Goal: Information Seeking & Learning: Learn about a topic

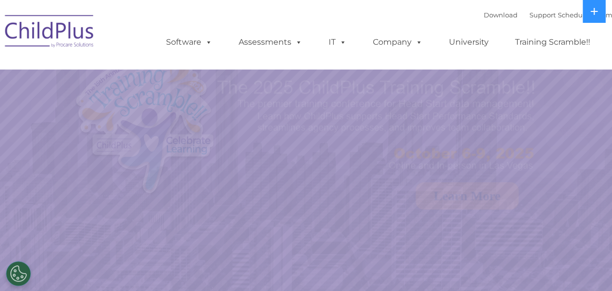
select select "MEDIUM"
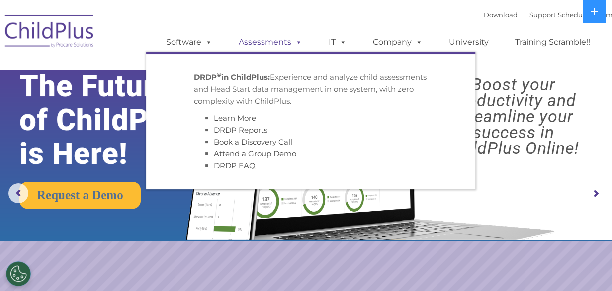
click at [263, 43] on link "Assessments" at bounding box center [270, 42] width 83 height 20
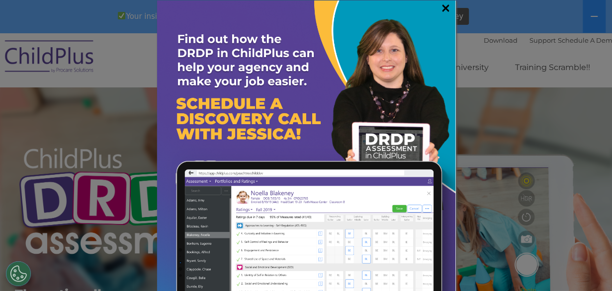
click at [440, 7] on link "×" at bounding box center [445, 8] width 11 height 10
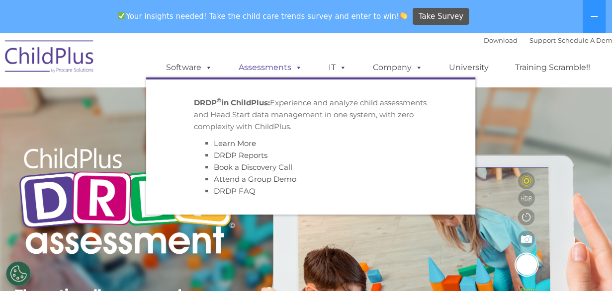
click at [266, 71] on link "Assessments" at bounding box center [270, 68] width 83 height 20
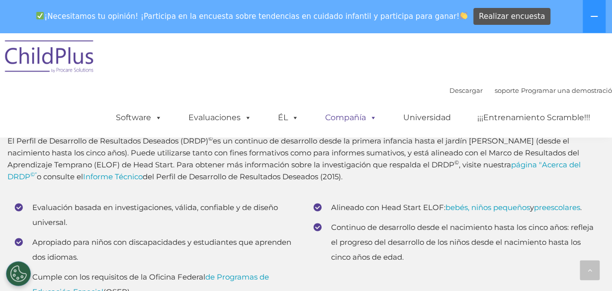
scroll to position [4142, 0]
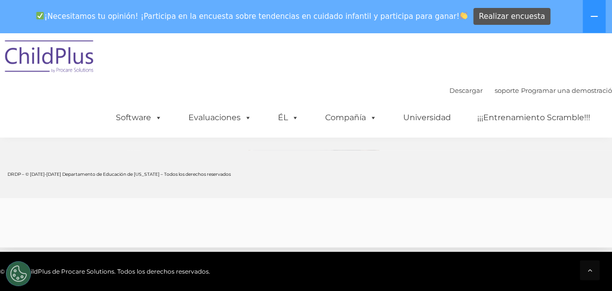
click at [184, 65] on div "Descargar soporte | Programar una demostración  MENÚ MENÚ Software ChildPlus: …" at bounding box center [308, 85] width 616 height 105
click at [594, 15] on icon at bounding box center [594, 16] width 8 height 8
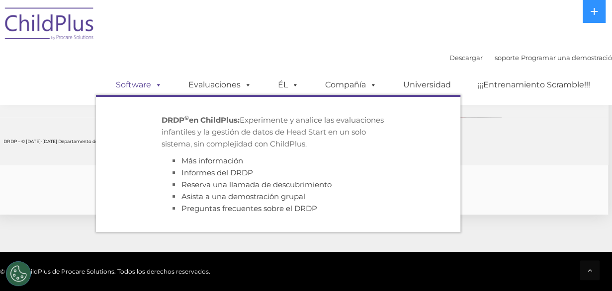
scroll to position [4142, 4]
